Goal: Task Accomplishment & Management: Use online tool/utility

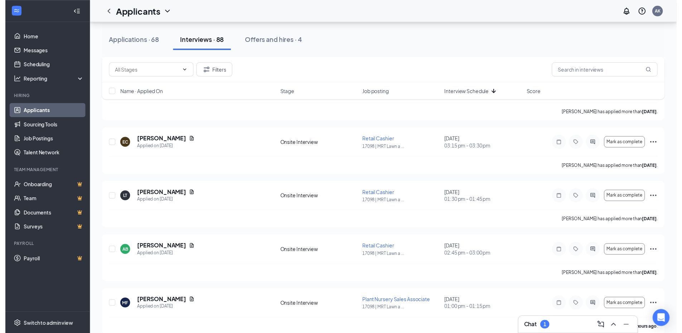
scroll to position [179, 0]
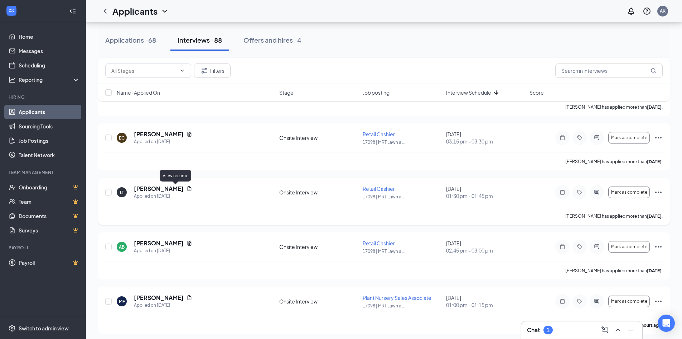
click at [188, 188] on icon "Document" at bounding box center [190, 188] width 4 height 5
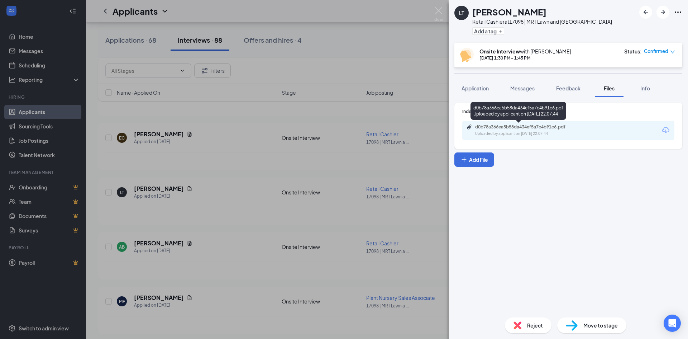
click at [533, 127] on div "d0b78a366ea5b58da434ef5a7c4b91c6.pdf" at bounding box center [525, 127] width 100 height 6
click at [439, 9] on img at bounding box center [438, 14] width 9 height 14
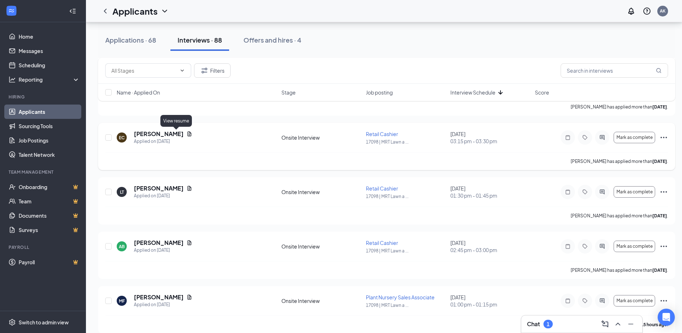
click at [187, 132] on icon "Document" at bounding box center [190, 134] width 6 height 6
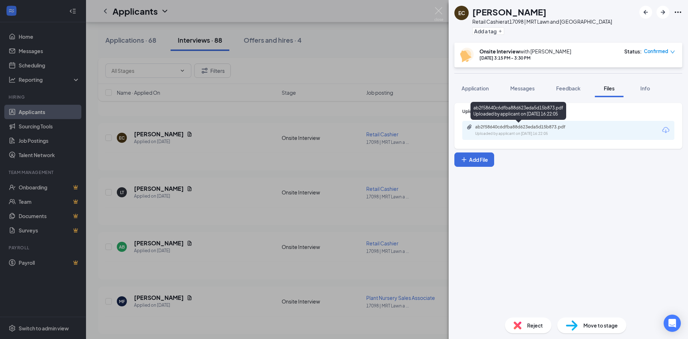
click at [524, 129] on div "ab2f58640c6dfba88d623eda5d15b873.pdf" at bounding box center [525, 127] width 100 height 6
click at [438, 8] on img at bounding box center [438, 14] width 9 height 14
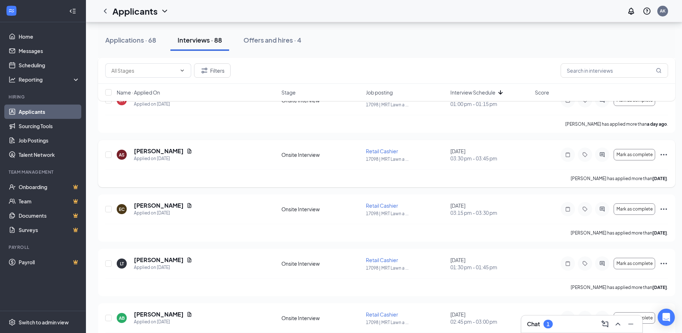
scroll to position [72, 0]
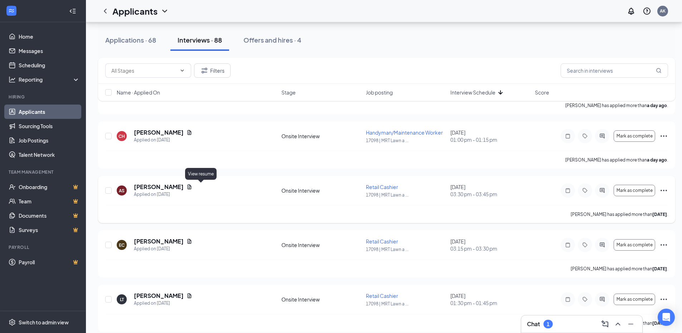
click at [192, 190] on icon "Document" at bounding box center [190, 187] width 6 height 6
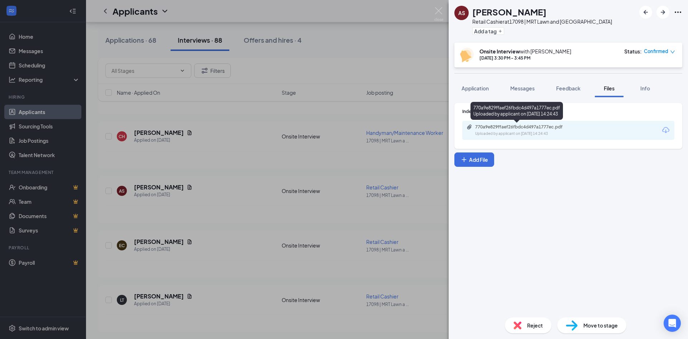
click at [516, 133] on div "Uploaded by applicant on [DATE] 14:24:43" at bounding box center [528, 134] width 107 height 6
click at [440, 11] on img at bounding box center [438, 14] width 9 height 14
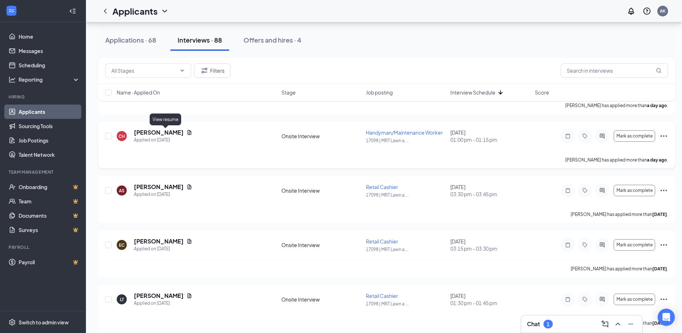
click at [188, 133] on icon "Document" at bounding box center [190, 132] width 4 height 5
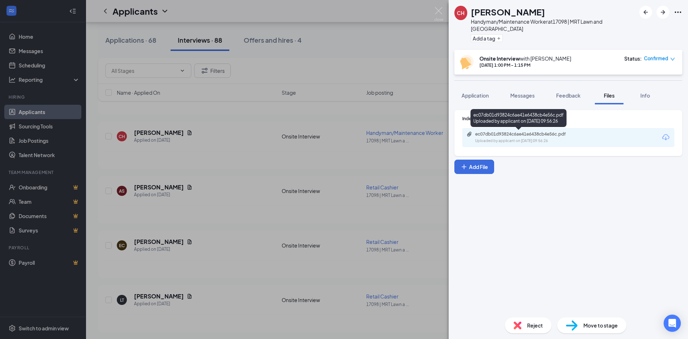
click at [527, 140] on div "Uploaded by applicant on [DATE] 09:56:26" at bounding box center [528, 141] width 107 height 6
click at [436, 10] on img at bounding box center [438, 14] width 9 height 14
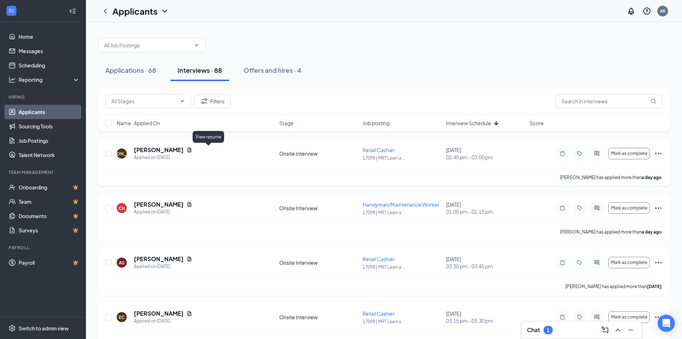
click at [192, 150] on icon "Document" at bounding box center [190, 150] width 6 height 6
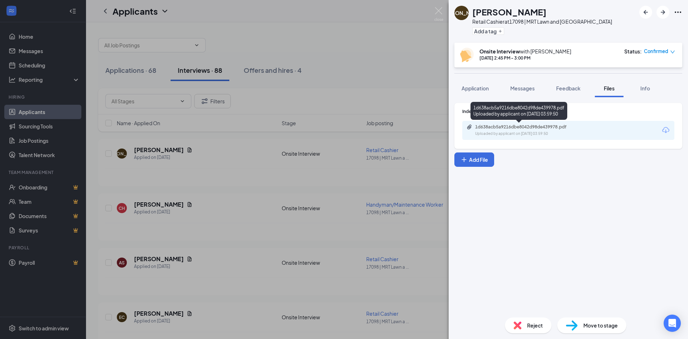
click at [519, 129] on div "1d638acb5a9216dbe8042d98de439978.pdf" at bounding box center [525, 127] width 100 height 6
click at [438, 12] on img at bounding box center [438, 14] width 9 height 14
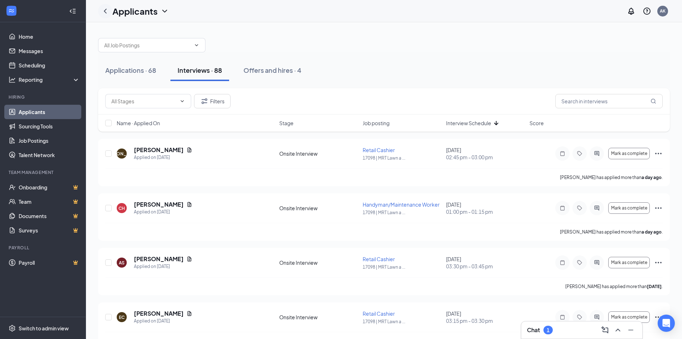
click at [105, 9] on icon "ChevronLeft" at bounding box center [105, 11] width 9 height 9
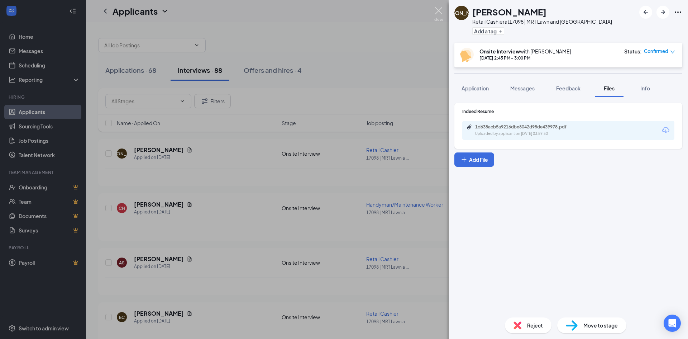
click at [439, 11] on img at bounding box center [438, 14] width 9 height 14
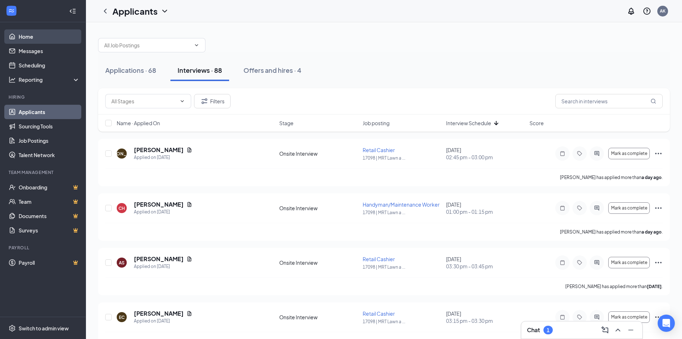
click at [28, 36] on link "Home" at bounding box center [49, 36] width 61 height 14
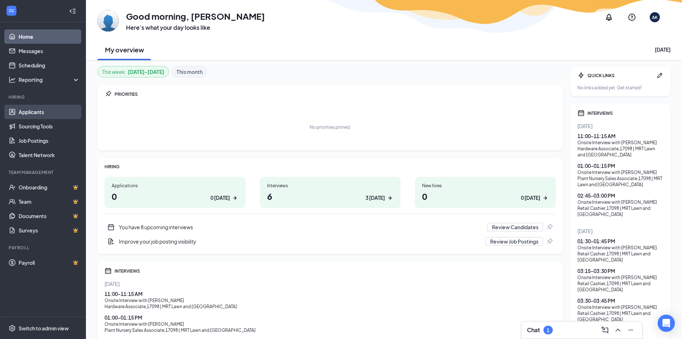
click at [34, 110] on link "Applicants" at bounding box center [49, 112] width 61 height 14
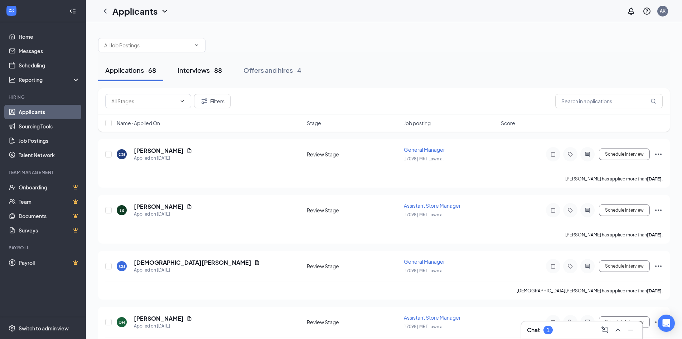
click at [211, 71] on div "Interviews · 88" at bounding box center [200, 70] width 44 height 9
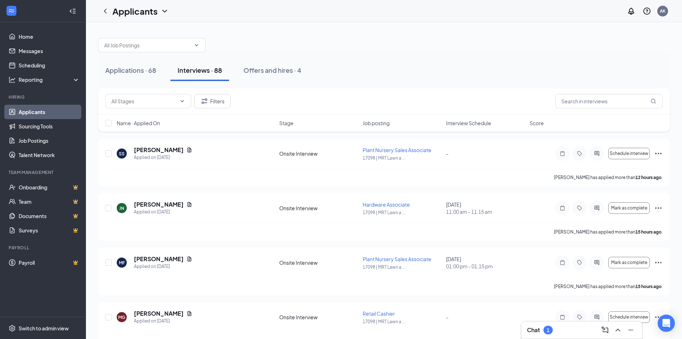
click at [474, 123] on span "Interview Schedule" at bounding box center [468, 122] width 45 height 7
drag, startPoint x: 445, startPoint y: 86, endPoint x: 440, endPoint y: 66, distance: 20.5
click at [444, 78] on div "Applications · 68 Interviews · 88 Offers and hires · 4" at bounding box center [384, 70] width 572 height 36
